Goal: Task Accomplishment & Management: Use online tool/utility

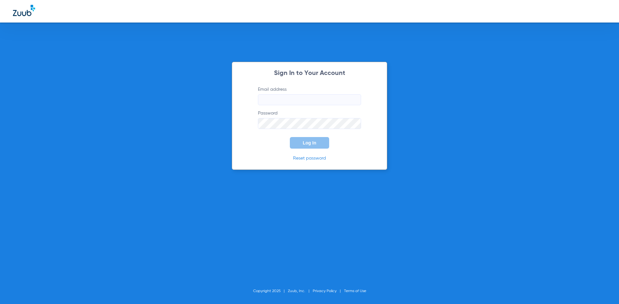
type input "[EMAIL_ADDRESS][DOMAIN_NAME]"
click at [313, 145] on span "Log In" at bounding box center [310, 142] width 14 height 5
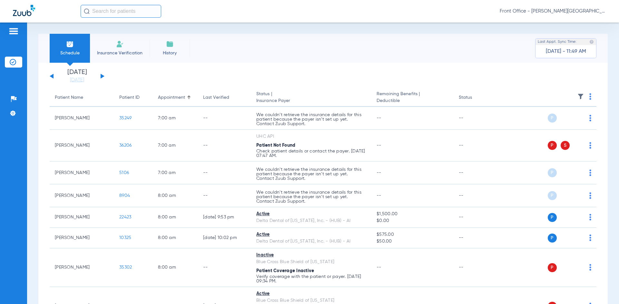
click at [102, 76] on button at bounding box center [103, 76] width 4 height 5
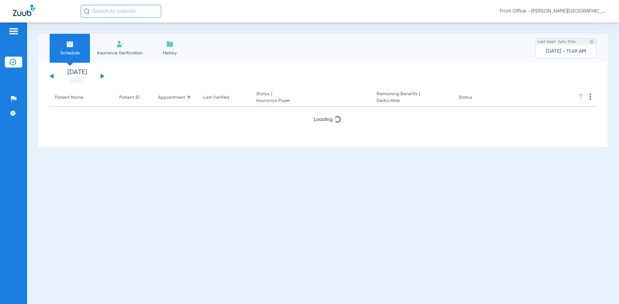
click at [102, 76] on button at bounding box center [103, 76] width 4 height 5
click at [53, 77] on button at bounding box center [52, 76] width 4 height 5
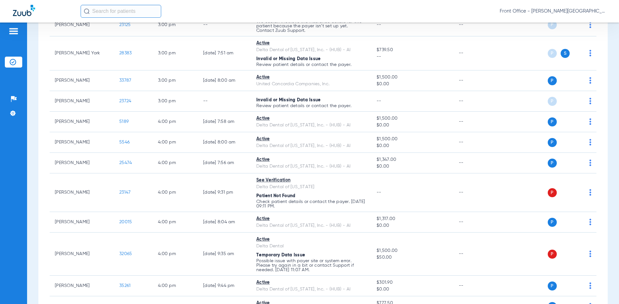
scroll to position [1230, 0]
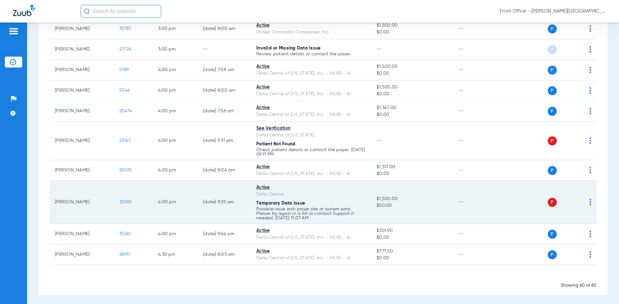
click at [124, 201] on span "32065" at bounding box center [125, 202] width 13 height 5
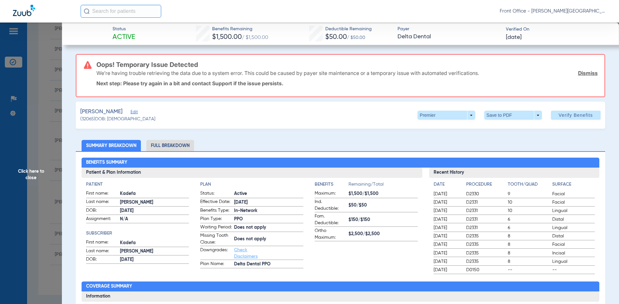
click at [163, 148] on li "Full Breakdown" at bounding box center [170, 145] width 48 height 11
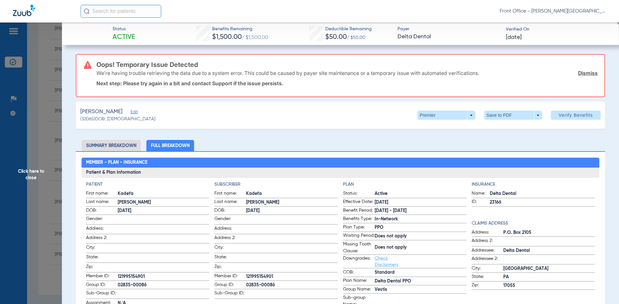
click at [586, 74] on link "Dismiss" at bounding box center [588, 73] width 20 height 6
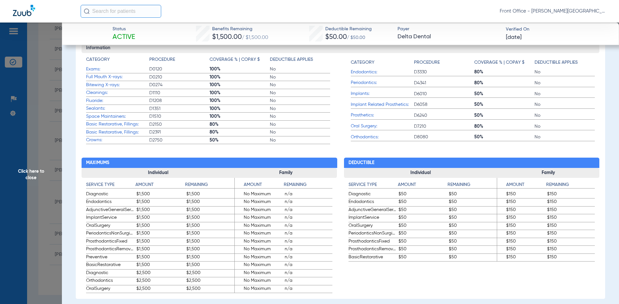
scroll to position [0, 0]
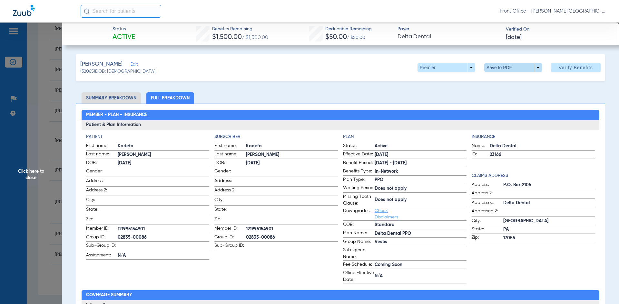
drag, startPoint x: 570, startPoint y: 68, endPoint x: 497, endPoint y: 66, distance: 73.5
click at [497, 66] on div "Premier arrow_drop_down Save to PDF arrow_drop_down Verify Benefits" at bounding box center [508, 67] width 183 height 9
click at [497, 66] on span at bounding box center [513, 67] width 58 height 9
click at [500, 80] on span "Save to PDF" at bounding box center [509, 80] width 25 height 5
